Goal: Transaction & Acquisition: Download file/media

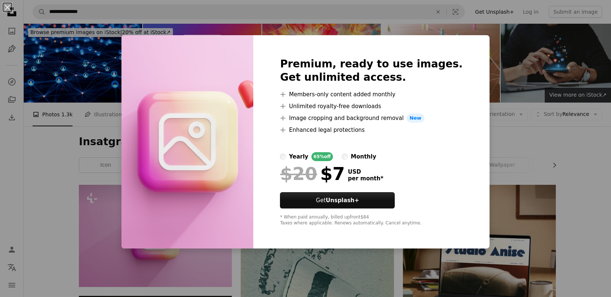
click at [521, 161] on div "An X shape Premium, ready to use images. Get unlimited access. A plus sign Memb…" at bounding box center [305, 148] width 611 height 297
